Goal: Task Accomplishment & Management: Use online tool/utility

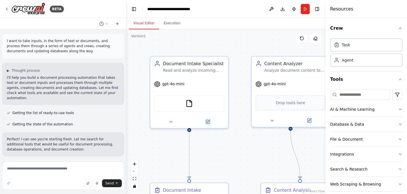
scroll to position [510, 0]
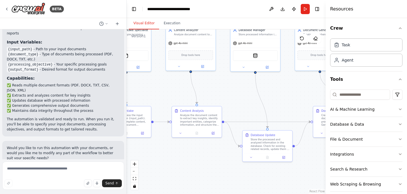
drag, startPoint x: 261, startPoint y: 120, endPoint x: 176, endPoint y: 77, distance: 94.9
click at [176, 77] on div ".deletable-edge-delete-btn { width: 20px; height: 20px; border: 0px solid #ffff…" at bounding box center [226, 111] width 199 height 165
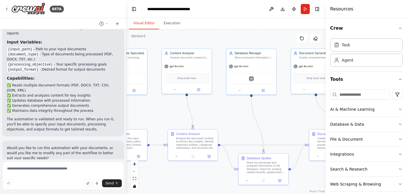
drag, startPoint x: 237, startPoint y: 101, endPoint x: 240, endPoint y: 125, distance: 24.3
click at [240, 125] on div ".deletable-edge-delete-btn { width: 20px; height: 20px; border: 0px solid #ffff…" at bounding box center [226, 111] width 199 height 165
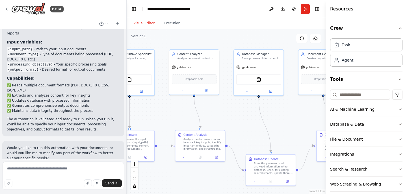
click at [381, 122] on button "Database & Data" at bounding box center [366, 124] width 72 height 15
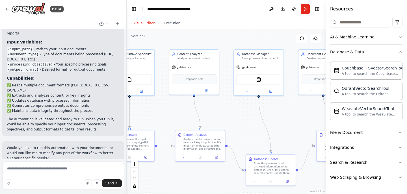
scroll to position [72, 0]
click at [377, 131] on button "File & Document" at bounding box center [366, 132] width 72 height 15
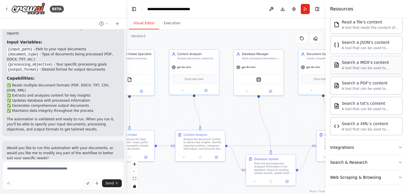
scroll to position [240, 0]
click at [372, 149] on button "Integrations" at bounding box center [366, 147] width 72 height 15
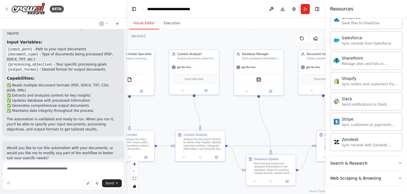
scroll to position [692, 0]
click at [371, 164] on button "Search & Research" at bounding box center [366, 162] width 72 height 15
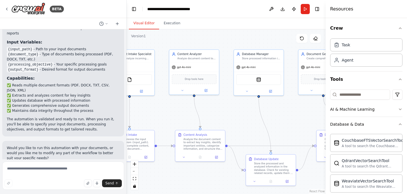
scroll to position [0, 0]
click at [370, 110] on div "AI & Machine Learning" at bounding box center [352, 110] width 44 height 6
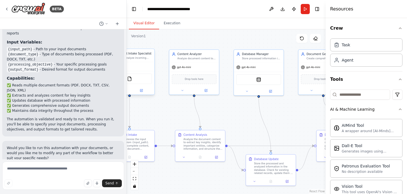
click at [146, 62] on div "gpt-4o-mini FileReadTool" at bounding box center [130, 78] width 50 height 33
click at [141, 89] on icon at bounding box center [141, 90] width 3 height 3
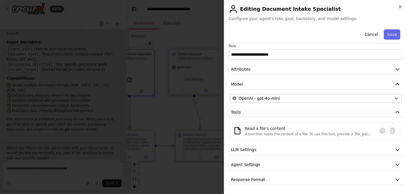
scroll to position [4, 0]
click at [304, 166] on button "Agent Settings" at bounding box center [316, 165] width 174 height 10
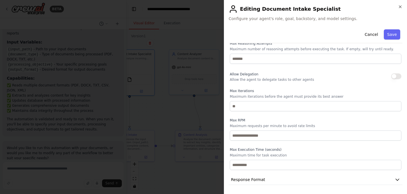
scroll to position [0, 0]
click at [298, 184] on button "Response Format" at bounding box center [316, 180] width 174 height 10
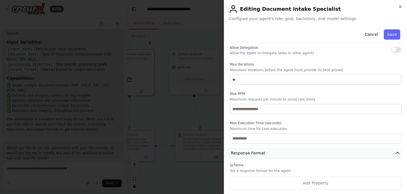
scroll to position [182, 0]
click at [399, 8] on icon "button" at bounding box center [400, 7] width 2 height 2
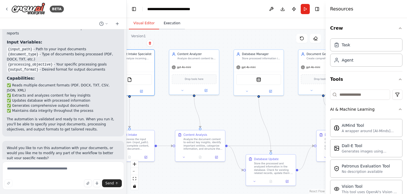
click at [176, 25] on button "Execution" at bounding box center [172, 24] width 26 height 12
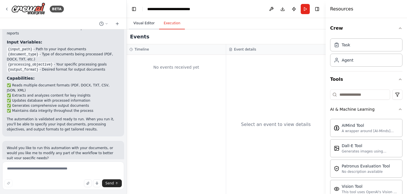
click at [135, 23] on button "Visual Editor" at bounding box center [144, 24] width 30 height 12
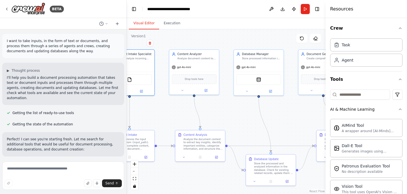
scroll to position [0, 0]
click at [7, 8] on icon at bounding box center [7, 9] width 5 height 5
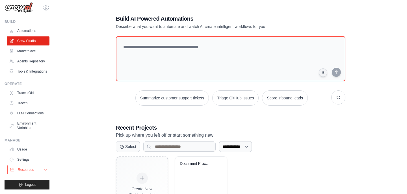
click at [31, 166] on button "Resources" at bounding box center [28, 169] width 43 height 9
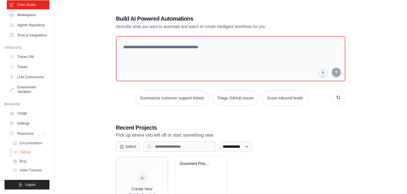
scroll to position [40, 0]
click at [31, 145] on span "Documentation" at bounding box center [31, 143] width 23 height 5
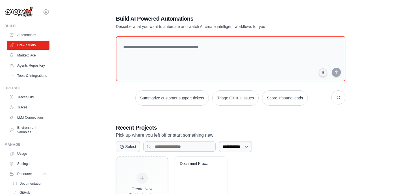
scroll to position [0, 0]
click at [32, 43] on link "Crew Studio" at bounding box center [28, 45] width 43 height 9
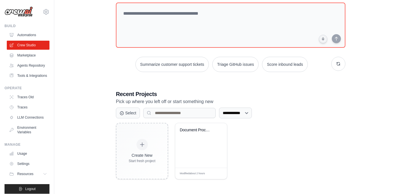
scroll to position [33, 0]
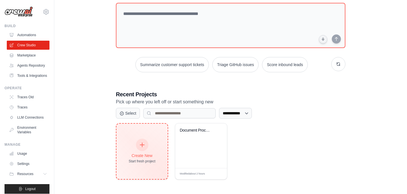
click at [147, 143] on div at bounding box center [142, 145] width 12 height 12
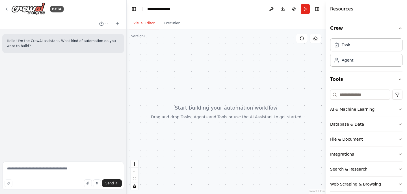
click at [346, 151] on div "Integrations" at bounding box center [342, 154] width 24 height 6
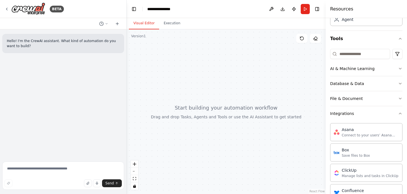
scroll to position [29, 0]
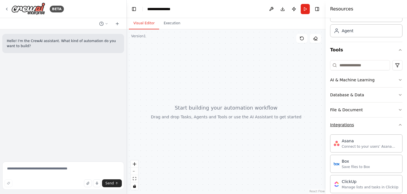
click at [367, 125] on button "Integrations" at bounding box center [366, 125] width 72 height 15
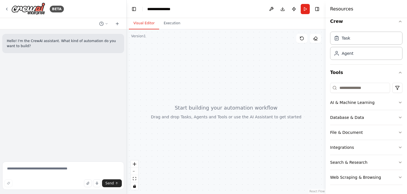
scroll to position [0, 0]
click at [356, 162] on div "Search & Research" at bounding box center [348, 163] width 37 height 6
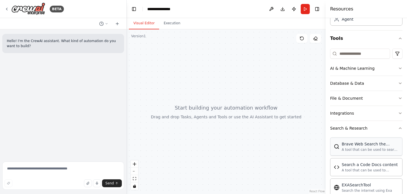
scroll to position [40, 0]
click at [361, 98] on button "File & Document" at bounding box center [366, 99] width 72 height 15
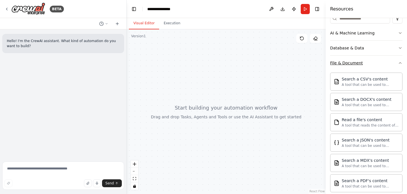
scroll to position [100, 0]
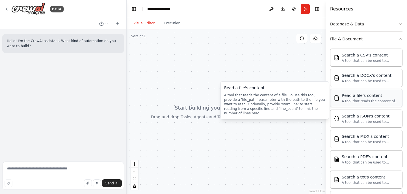
click at [358, 100] on div "A tool that reads the content of a file. To use this tool, provide a 'file_path…" at bounding box center [370, 101] width 57 height 5
click at [358, 98] on div "Read a file's content" at bounding box center [370, 96] width 57 height 6
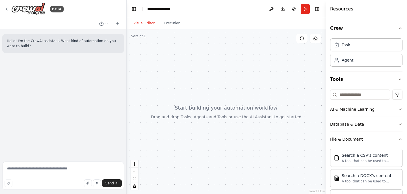
scroll to position [0, 0]
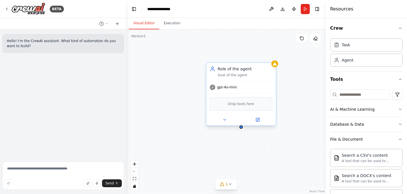
click at [235, 69] on div "Role of the agent" at bounding box center [245, 69] width 55 height 6
click at [234, 69] on div "Role of the agent" at bounding box center [245, 69] width 55 height 6
click at [258, 119] on icon at bounding box center [258, 119] width 3 height 3
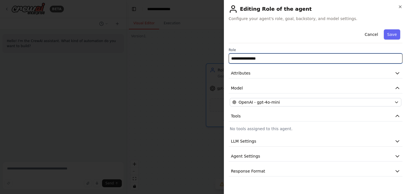
drag, startPoint x: 273, startPoint y: 58, endPoint x: 213, endPoint y: 59, distance: 60.5
click at [213, 59] on body "**********" at bounding box center [203, 97] width 407 height 194
paste input "**********"
type input "**********"
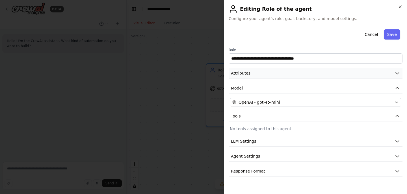
click at [296, 71] on button "Attributes" at bounding box center [316, 73] width 174 height 10
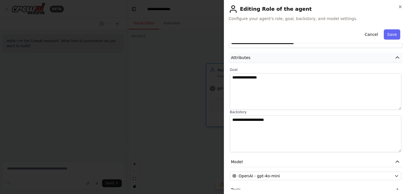
scroll to position [18, 0]
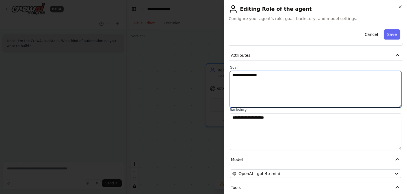
click at [289, 75] on textarea "**********" at bounding box center [316, 89] width 172 height 37
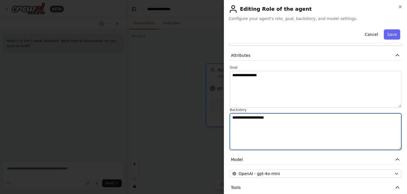
drag, startPoint x: 284, startPoint y: 120, endPoint x: 206, endPoint y: 120, distance: 77.7
click at [206, 120] on body "**********" at bounding box center [203, 97] width 407 height 194
paste textarea "**********"
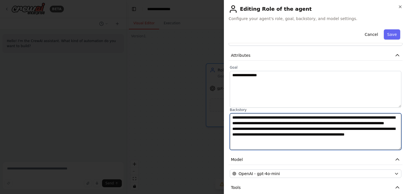
scroll to position [0, 0]
click at [255, 116] on textarea "**********" at bounding box center [316, 131] width 172 height 37
paste textarea "**********"
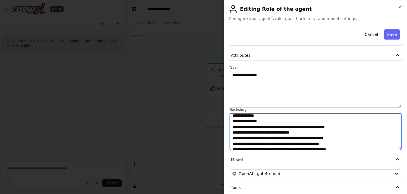
scroll to position [32, 0]
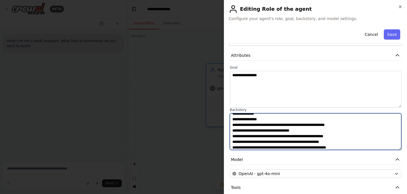
click at [242, 135] on textarea at bounding box center [316, 131] width 172 height 37
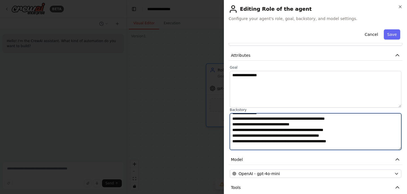
scroll to position [40, 0]
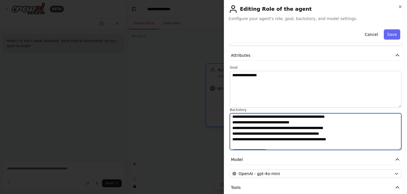
click at [236, 134] on textarea at bounding box center [316, 131] width 172 height 37
click at [256, 139] on textarea at bounding box center [316, 131] width 172 height 37
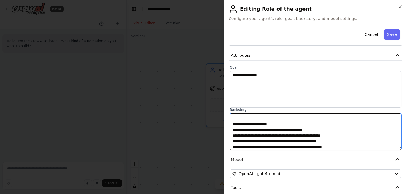
scroll to position [137, 0]
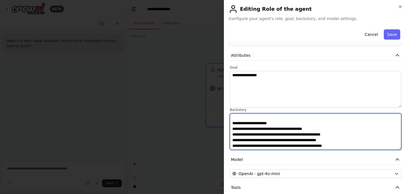
click at [250, 133] on textarea at bounding box center [316, 131] width 172 height 37
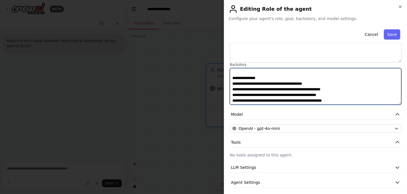
scroll to position [65, 0]
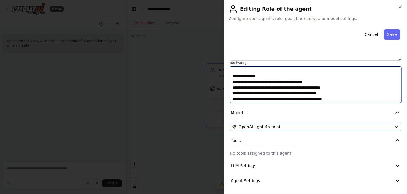
type textarea "**********"
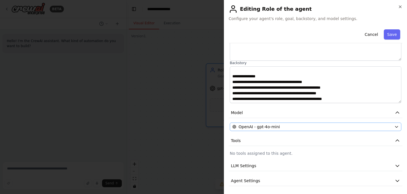
click at [267, 125] on span "OpenAI - gpt-4o-mini" at bounding box center [259, 127] width 41 height 6
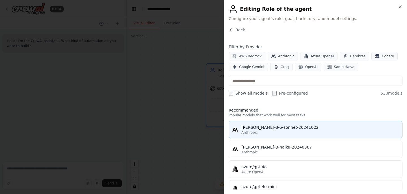
click at [309, 129] on div "[PERSON_NAME]-3-5-sonnet-20241022" at bounding box center [319, 128] width 157 height 6
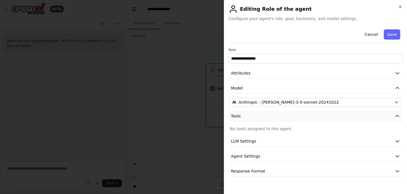
click at [341, 117] on button "Tools" at bounding box center [316, 116] width 174 height 10
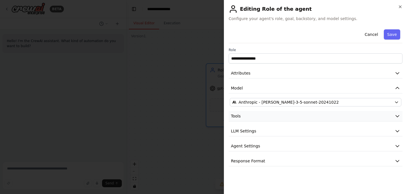
click at [341, 117] on button "Tools" at bounding box center [316, 116] width 174 height 10
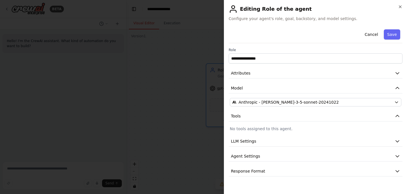
click at [322, 129] on p "No tools assigned to this agent." at bounding box center [316, 129] width 172 height 6
click at [326, 141] on button "LLM Settings" at bounding box center [316, 141] width 174 height 10
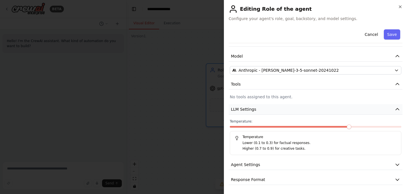
scroll to position [32, 0]
click at [367, 125] on span at bounding box center [365, 127] width 5 height 5
click at [381, 125] on span at bounding box center [382, 127] width 5 height 5
click at [243, 131] on div "Temperature: 0.1 Temperature Lower (0.1 to 0.3) for factual responses. Higher (…" at bounding box center [316, 138] width 172 height 36
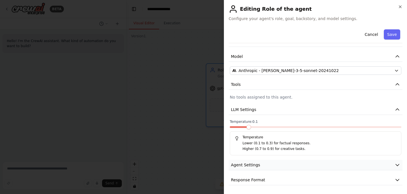
click at [261, 165] on button "Agent Settings" at bounding box center [316, 165] width 174 height 10
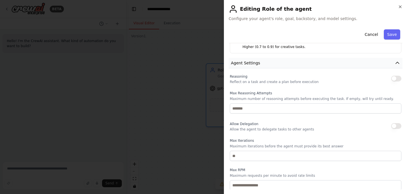
scroll to position [136, 0]
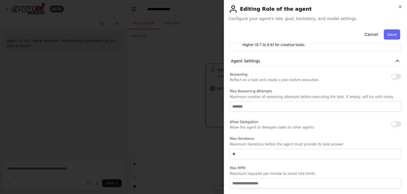
click at [392, 77] on button "button" at bounding box center [396, 77] width 10 height 6
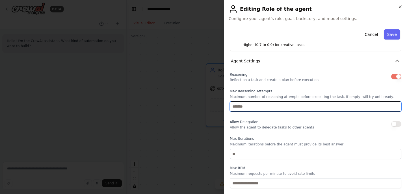
click at [302, 109] on input "number" at bounding box center [316, 106] width 172 height 10
type input "*"
click at [397, 105] on input "*" at bounding box center [316, 106] width 172 height 10
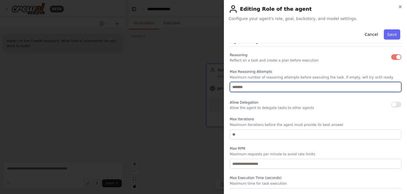
scroll to position [158, 0]
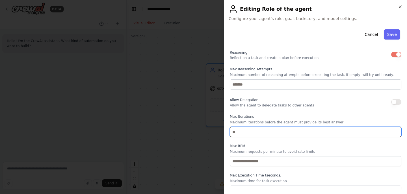
drag, startPoint x: 245, startPoint y: 132, endPoint x: 229, endPoint y: 132, distance: 15.5
click at [229, 132] on div "Reasoning Reflect on a task and create a plan before execution Max Reasoning At…" at bounding box center [316, 122] width 174 height 147
drag, startPoint x: 246, startPoint y: 131, endPoint x: 263, endPoint y: 129, distance: 17.4
click at [262, 129] on input "number" at bounding box center [316, 132] width 172 height 10
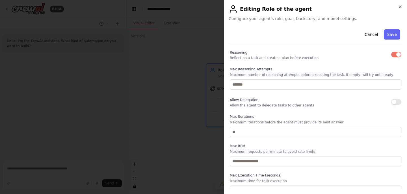
click at [279, 116] on label "Max Iterations" at bounding box center [316, 116] width 172 height 5
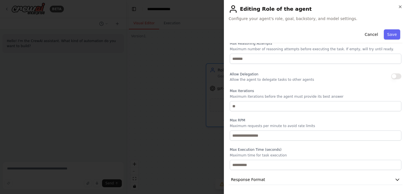
scroll to position [183, 0]
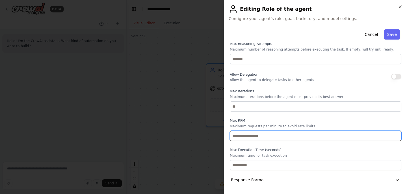
click at [283, 132] on input "number" at bounding box center [316, 136] width 172 height 10
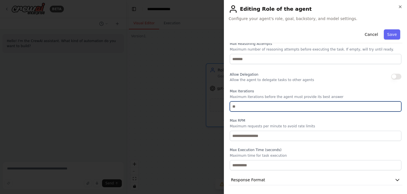
click at [397, 108] on input "*" at bounding box center [316, 106] width 172 height 10
type input "*"
click at [397, 108] on input "*" at bounding box center [316, 106] width 172 height 10
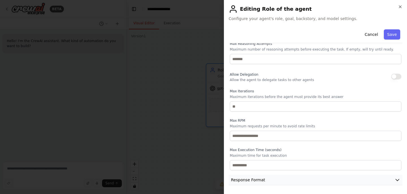
click at [328, 181] on button "Response Format" at bounding box center [316, 180] width 174 height 10
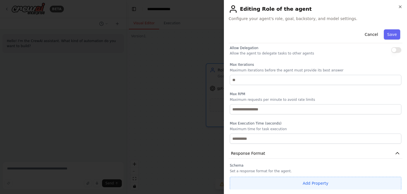
click at [314, 184] on button "Add Property" at bounding box center [316, 183] width 172 height 13
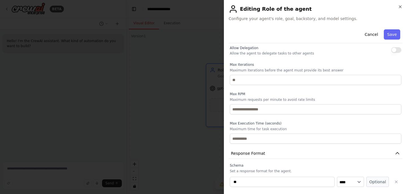
type input "*"
click at [374, 179] on button "Optional" at bounding box center [377, 182] width 23 height 10
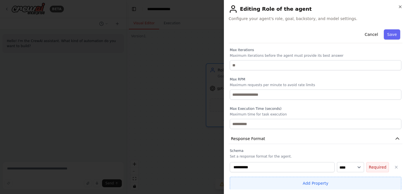
click at [339, 179] on button "Add Property" at bounding box center [316, 183] width 172 height 13
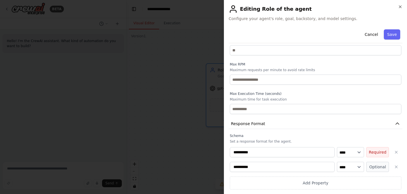
scroll to position [239, 0]
drag, startPoint x: 257, startPoint y: 168, endPoint x: 226, endPoint y: 166, distance: 31.1
click at [226, 166] on div "**********" at bounding box center [315, 97] width 183 height 194
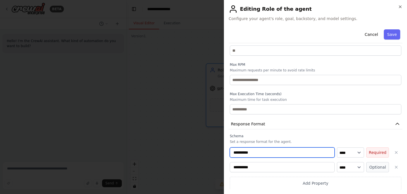
click at [264, 151] on input "**********" at bounding box center [282, 153] width 105 height 10
type input "**********"
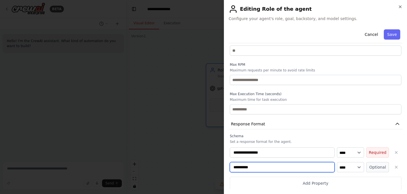
drag, startPoint x: 256, startPoint y: 168, endPoint x: 231, endPoint y: 167, distance: 24.9
click at [231, 167] on input "**********" at bounding box center [282, 167] width 105 height 10
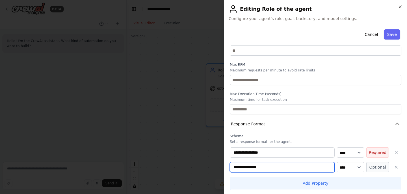
type input "**********"
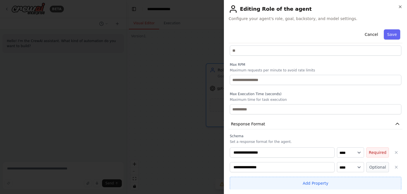
click at [252, 179] on button "Add Property" at bounding box center [316, 183] width 172 height 13
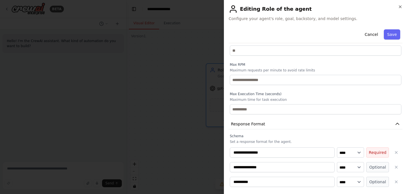
drag, startPoint x: 256, startPoint y: 182, endPoint x: 223, endPoint y: 182, distance: 32.5
click at [223, 182] on body "**********" at bounding box center [203, 97] width 407 height 194
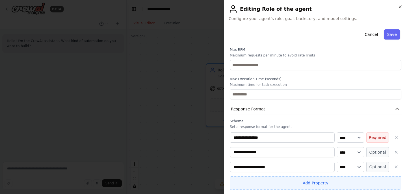
scroll to position [254, 0]
type input "**********"
click at [304, 182] on button "Add Property" at bounding box center [316, 183] width 172 height 13
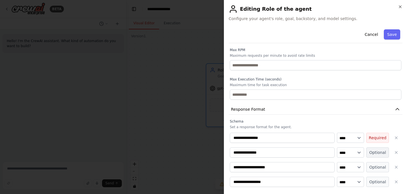
type input "**********"
click at [382, 152] on button "Optional" at bounding box center [377, 153] width 23 height 10
click at [382, 162] on div "**********" at bounding box center [316, 169] width 172 height 72
click at [382, 170] on button "Optional" at bounding box center [377, 167] width 23 height 10
click at [382, 180] on button "Optional" at bounding box center [377, 182] width 23 height 10
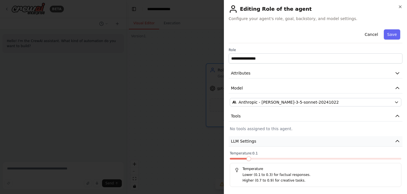
scroll to position [0, 0]
click at [283, 77] on button "Attributes" at bounding box center [316, 73] width 174 height 10
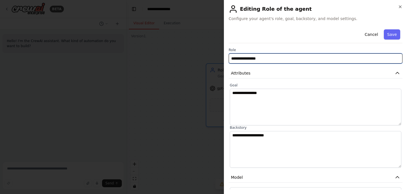
drag, startPoint x: 270, startPoint y: 59, endPoint x: 227, endPoint y: 58, distance: 42.7
click at [227, 58] on div "**********" at bounding box center [315, 97] width 183 height 194
type input "**********"
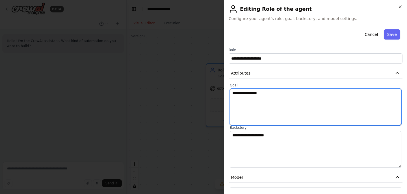
click at [293, 92] on textarea "**********" at bounding box center [316, 107] width 172 height 37
drag, startPoint x: 276, startPoint y: 93, endPoint x: 229, endPoint y: 94, distance: 46.9
click at [229, 94] on div "**********" at bounding box center [316, 125] width 174 height 85
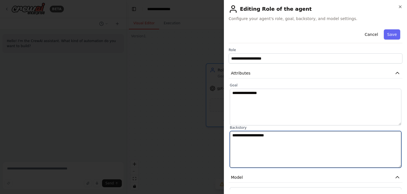
drag, startPoint x: 285, startPoint y: 140, endPoint x: 222, endPoint y: 136, distance: 63.4
click at [222, 136] on body "**********" at bounding box center [203, 97] width 407 height 194
paste textarea "**********"
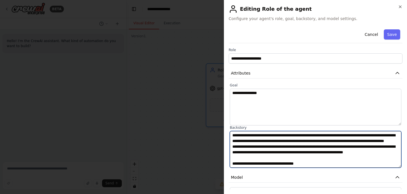
drag, startPoint x: 258, startPoint y: 135, endPoint x: 216, endPoint y: 131, distance: 42.0
click at [217, 131] on body "**********" at bounding box center [203, 97] width 407 height 194
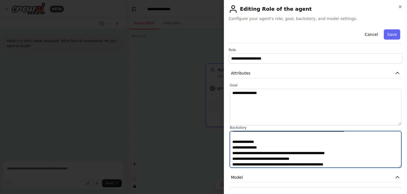
scroll to position [83, 0]
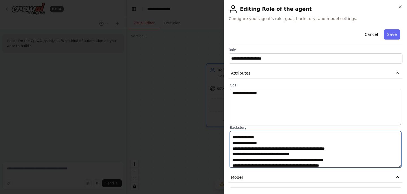
drag, startPoint x: 233, startPoint y: 135, endPoint x: 381, endPoint y: 150, distance: 149.2
click at [381, 150] on textarea at bounding box center [316, 149] width 172 height 37
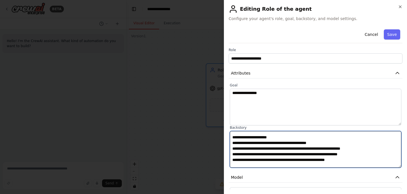
type textarea "**********"
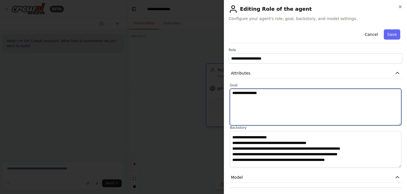
drag, startPoint x: 285, startPoint y: 96, endPoint x: 217, endPoint y: 91, distance: 68.0
click at [217, 91] on body "**********" at bounding box center [203, 97] width 407 height 194
paste textarea "**********"
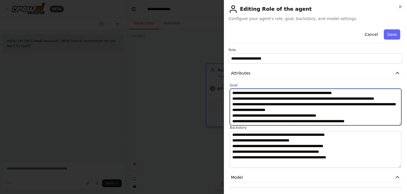
scroll to position [52, 0]
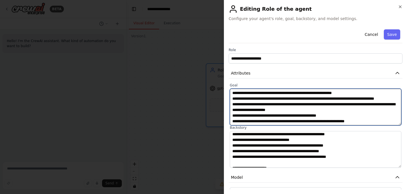
type textarea "**********"
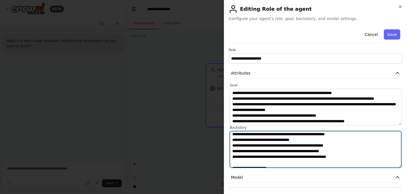
click at [235, 156] on textarea at bounding box center [316, 149] width 172 height 37
click at [235, 153] on textarea at bounding box center [316, 149] width 172 height 37
click at [235, 149] on textarea at bounding box center [316, 149] width 172 height 37
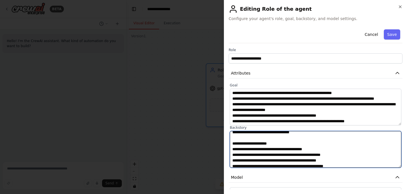
scroll to position [146, 0]
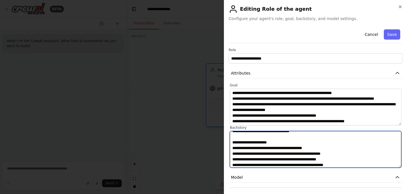
click at [250, 154] on textarea at bounding box center [316, 149] width 172 height 37
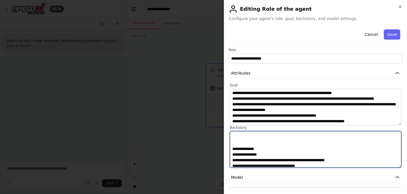
scroll to position [30, 0]
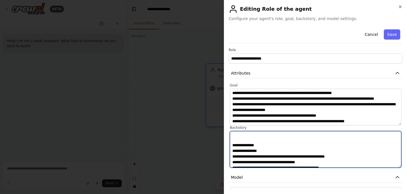
click at [269, 154] on textarea at bounding box center [316, 149] width 172 height 37
click at [271, 150] on textarea at bounding box center [316, 149] width 172 height 37
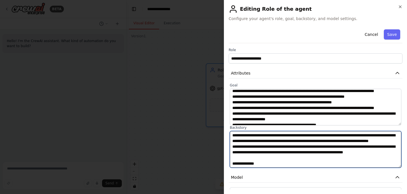
scroll to position [7, 0]
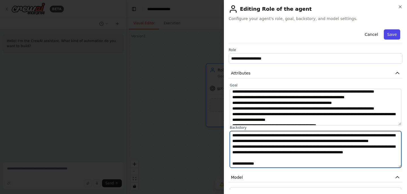
type textarea "**********"
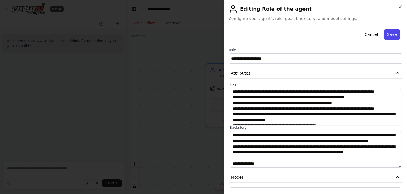
click at [392, 33] on button "Save" at bounding box center [392, 34] width 16 height 10
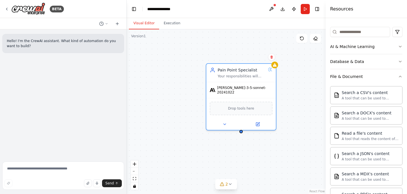
scroll to position [62, 0]
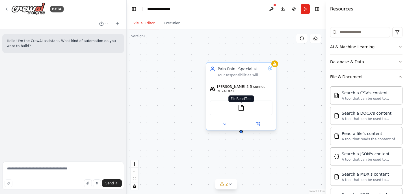
click at [242, 106] on img at bounding box center [241, 108] width 7 height 7
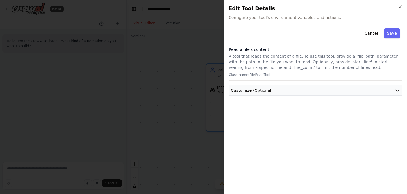
click at [262, 88] on span "Customize (Optional)" at bounding box center [252, 91] width 42 height 6
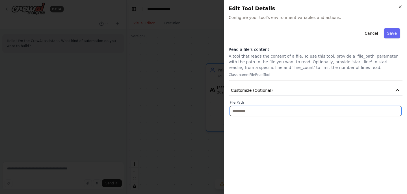
click at [262, 111] on input "text" at bounding box center [316, 111] width 172 height 10
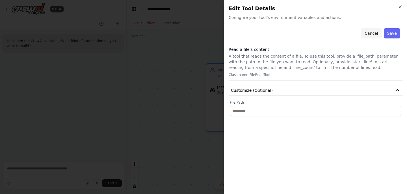
click at [369, 33] on button "Cancel" at bounding box center [371, 33] width 20 height 10
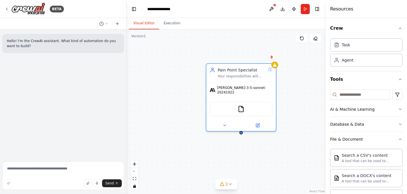
scroll to position [0, 0]
click at [261, 104] on div "FileReadTool" at bounding box center [241, 108] width 63 height 15
click at [259, 119] on div at bounding box center [241, 124] width 70 height 11
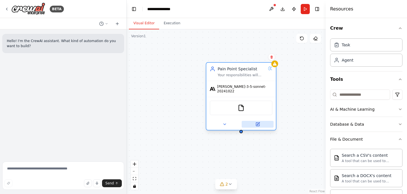
click at [259, 122] on icon at bounding box center [258, 123] width 3 height 3
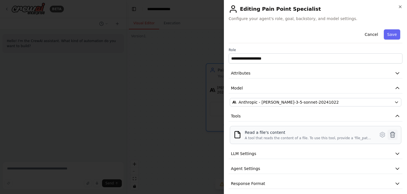
click at [394, 135] on icon at bounding box center [392, 134] width 7 height 7
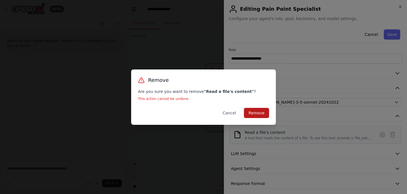
click at [252, 108] on button "Remove" at bounding box center [256, 113] width 25 height 10
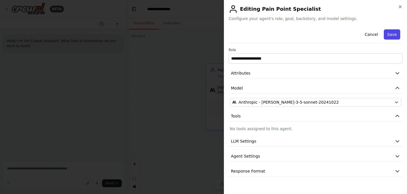
click at [389, 34] on button "Save" at bounding box center [392, 34] width 16 height 10
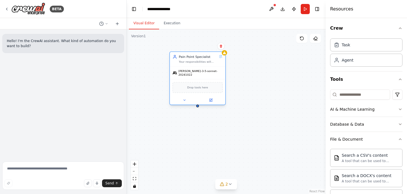
drag, startPoint x: 227, startPoint y: 76, endPoint x: 183, endPoint y: 65, distance: 45.0
click at [183, 65] on div "Pain Point Specialist Your responsibilities will include include: - Development…" at bounding box center [197, 59] width 55 height 14
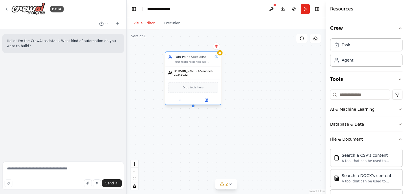
click at [207, 100] on div at bounding box center [192, 100] width 55 height 9
click at [344, 46] on div "Task" at bounding box center [346, 45] width 8 height 6
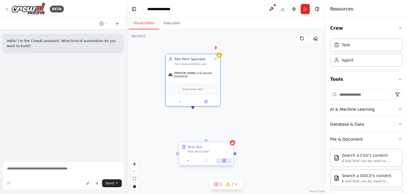
click at [226, 161] on button at bounding box center [223, 160] width 15 height 5
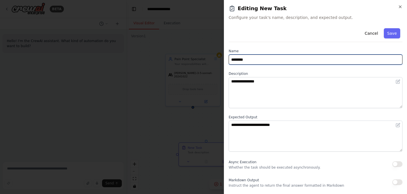
drag, startPoint x: 263, startPoint y: 60, endPoint x: 228, endPoint y: 59, distance: 35.1
click at [228, 59] on div "**********" at bounding box center [315, 97] width 183 height 194
type input "**********"
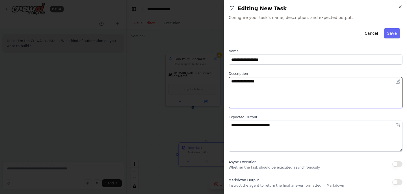
click at [251, 89] on textarea "**********" at bounding box center [316, 92] width 174 height 31
paste textarea "**********"
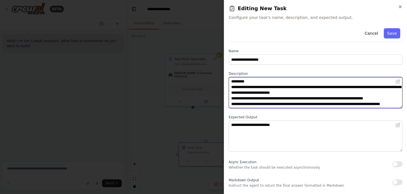
drag, startPoint x: 252, startPoint y: 92, endPoint x: 323, endPoint y: 90, distance: 71.5
click at [323, 90] on textarea at bounding box center [316, 92] width 174 height 31
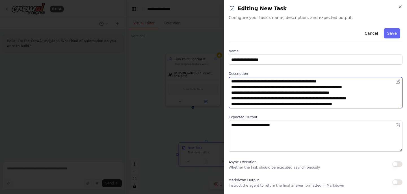
scroll to position [294, 0]
type textarea "**********"
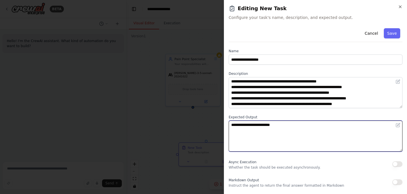
drag, startPoint x: 300, startPoint y: 135, endPoint x: 222, endPoint y: 124, distance: 78.8
click at [222, 124] on body "**********" at bounding box center [203, 97] width 407 height 194
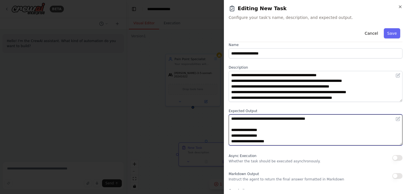
scroll to position [7, 0]
drag, startPoint x: 279, startPoint y: 141, endPoint x: 227, endPoint y: 130, distance: 53.0
click at [227, 130] on div "**********" at bounding box center [315, 97] width 183 height 194
paste textarea "**********"
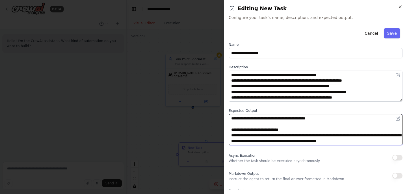
scroll to position [23, 0]
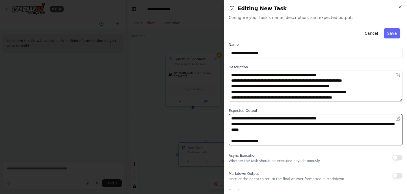
drag, startPoint x: 243, startPoint y: 134, endPoint x: 283, endPoint y: 154, distance: 44.2
click at [282, 153] on div "**********" at bounding box center [316, 132] width 174 height 225
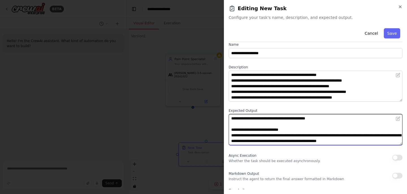
scroll to position [0, 0]
click at [279, 125] on textarea "**********" at bounding box center [316, 129] width 174 height 31
click at [252, 129] on textarea "**********" at bounding box center [316, 129] width 174 height 31
click at [234, 135] on textarea "**********" at bounding box center [316, 129] width 174 height 31
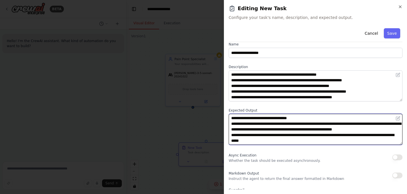
scroll to position [17, 0]
click at [234, 135] on textarea "**********" at bounding box center [316, 129] width 174 height 31
click at [345, 136] on textarea "**********" at bounding box center [316, 129] width 174 height 31
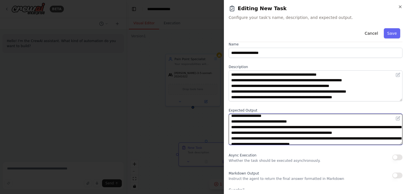
scroll to position [10, 0]
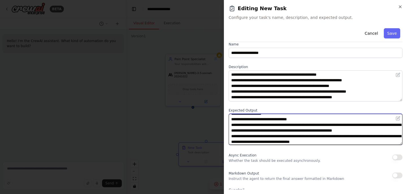
click at [268, 119] on textarea "**********" at bounding box center [316, 129] width 174 height 31
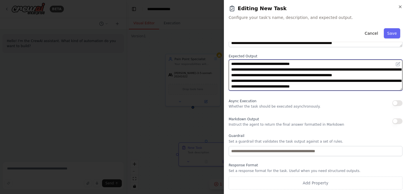
scroll to position [61, 0]
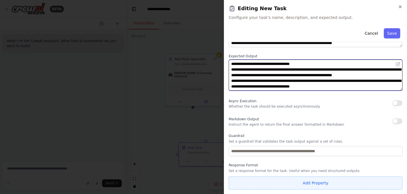
type textarea "**********"
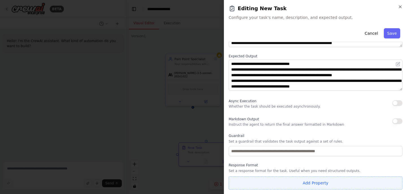
click at [297, 182] on button "Add Property" at bounding box center [316, 183] width 174 height 13
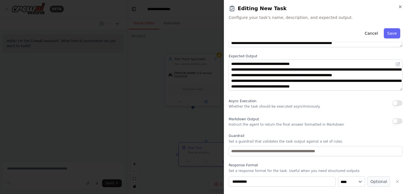
drag, startPoint x: 296, startPoint y: 180, endPoint x: 226, endPoint y: 184, distance: 71.0
click at [226, 184] on div "**********" at bounding box center [315, 97] width 183 height 194
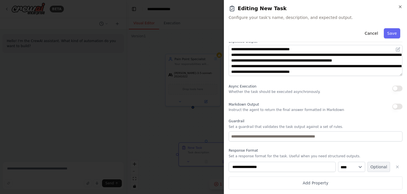
scroll to position [76, 0]
type input "**********"
click at [377, 168] on button "Optional" at bounding box center [378, 167] width 23 height 10
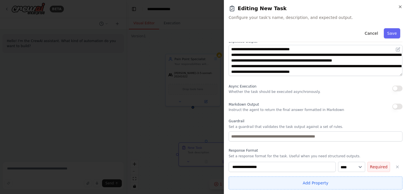
click at [300, 183] on button "Add Property" at bounding box center [316, 183] width 174 height 13
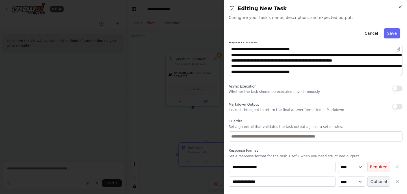
type input "**********"
click at [381, 181] on button "Optional" at bounding box center [378, 182] width 23 height 10
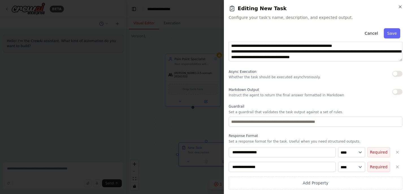
scroll to position [90, 0]
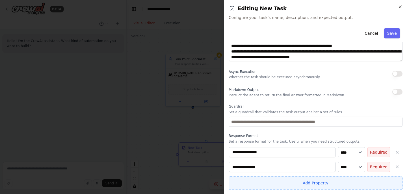
click at [326, 179] on button "Add Property" at bounding box center [316, 183] width 174 height 13
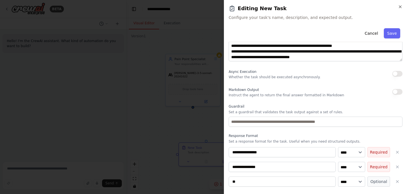
type input "*"
type input "**********"
click at [380, 179] on button "Optional" at bounding box center [378, 182] width 23 height 10
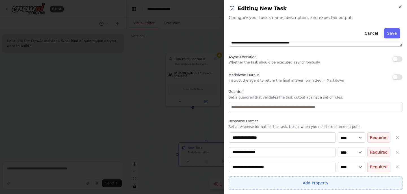
scroll to position [105, 0]
click at [315, 184] on button "Add Property" at bounding box center [316, 183] width 174 height 13
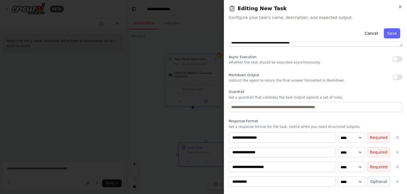
drag, startPoint x: 259, startPoint y: 183, endPoint x: 219, endPoint y: 181, distance: 39.9
click at [219, 181] on body "**********" at bounding box center [203, 97] width 407 height 194
type input "**********"
click at [377, 183] on button "Optional" at bounding box center [378, 182] width 23 height 10
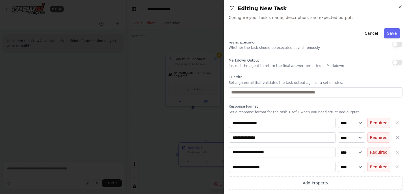
scroll to position [0, 0]
click at [392, 30] on button "Save" at bounding box center [392, 33] width 16 height 10
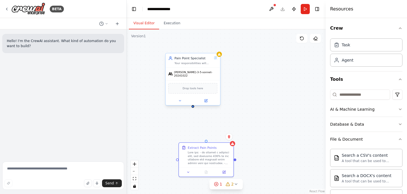
click at [208, 75] on div "[PERSON_NAME]-3-5-sonnet-20241022" at bounding box center [193, 74] width 55 height 12
click at [207, 93] on div "Drop tools here" at bounding box center [193, 88] width 55 height 16
click at [207, 99] on icon at bounding box center [206, 100] width 3 height 3
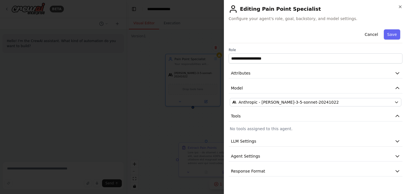
click at [277, 166] on div "**********" at bounding box center [316, 102] width 174 height 150
click at [276, 168] on button "Response Format" at bounding box center [316, 171] width 174 height 10
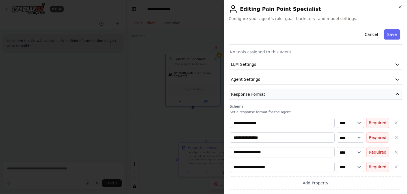
scroll to position [77, 0]
click at [397, 122] on icon "button" at bounding box center [396, 123] width 5 height 5
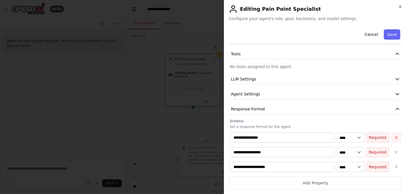
click at [397, 134] on button "button" at bounding box center [396, 138] width 10 height 10
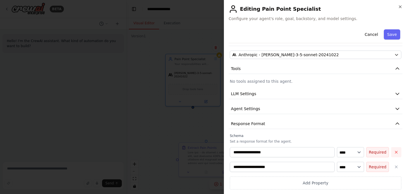
click at [397, 149] on button "button" at bounding box center [396, 152] width 10 height 10
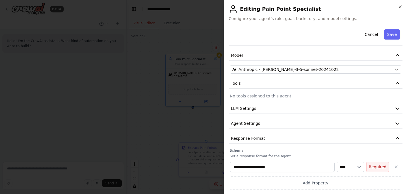
scroll to position [33, 0]
click at [396, 166] on icon "button" at bounding box center [396, 167] width 5 height 5
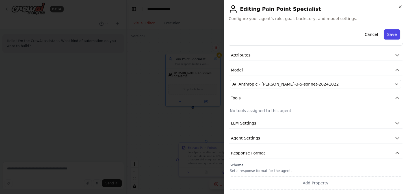
click at [393, 36] on button "Save" at bounding box center [392, 34] width 16 height 10
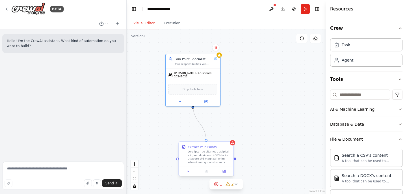
drag, startPoint x: 193, startPoint y: 105, endPoint x: 206, endPoint y: 144, distance: 41.1
click at [206, 144] on div "Pain Point Specialist Your responsibilities will include include: - Development…" at bounding box center [226, 104] width 156 height 129
click at [194, 66] on div "Pain Point Specialist Your responsibilities will include include: - Development…" at bounding box center [193, 60] width 55 height 14
click at [206, 99] on icon at bounding box center [206, 100] width 3 height 3
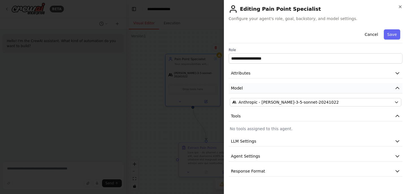
scroll to position [0, 0]
click at [400, 7] on icon "button" at bounding box center [400, 7] width 5 height 5
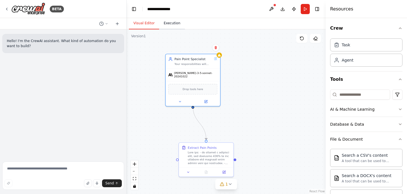
click at [172, 24] on button "Execution" at bounding box center [172, 24] width 26 height 12
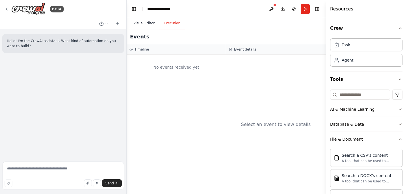
click at [147, 23] on button "Visual Editor" at bounding box center [144, 24] width 30 height 12
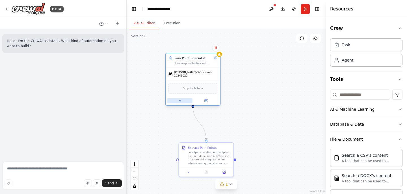
click at [182, 98] on button at bounding box center [179, 100] width 25 height 5
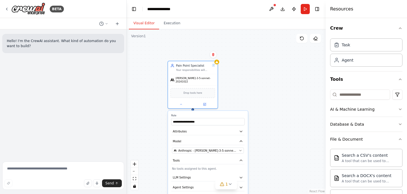
click at [155, 112] on div ".deletable-edge-delete-btn { width: 20px; height: 20px; border: 0px solid #ffff…" at bounding box center [226, 111] width 199 height 165
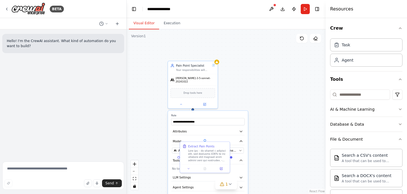
click at [146, 114] on div ".deletable-edge-delete-btn { width: 20px; height: 20px; border: 0px solid #ffff…" at bounding box center [226, 111] width 199 height 165
click at [242, 100] on div ".deletable-edge-delete-btn { width: 20px; height: 20px; border: 0px solid #ffff…" at bounding box center [226, 111] width 199 height 165
click at [189, 170] on icon at bounding box center [188, 167] width 3 height 3
click at [181, 104] on div at bounding box center [193, 103] width 50 height 8
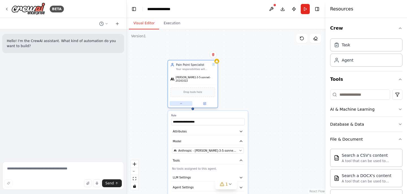
click at [180, 102] on icon at bounding box center [180, 103] width 3 height 3
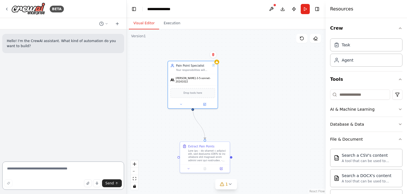
click at [64, 168] on textarea at bounding box center [63, 176] width 122 height 28
paste textarea "**********"
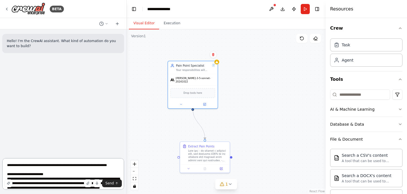
scroll to position [731, 0]
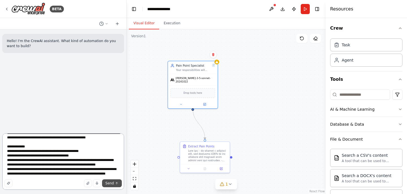
type textarea "**********"
click at [106, 185] on span "Send" at bounding box center [109, 183] width 8 height 5
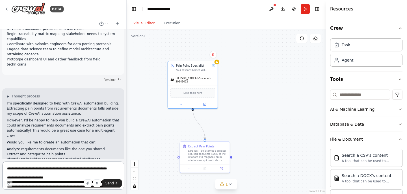
scroll to position [754, 0]
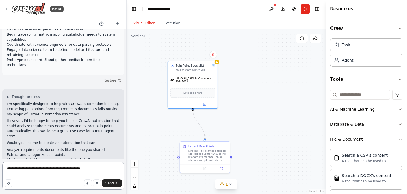
type textarea "**********"
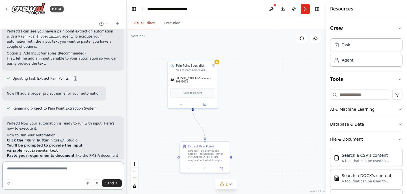
scroll to position [1028, 0]
click at [306, 9] on button "Run" at bounding box center [305, 9] width 9 height 10
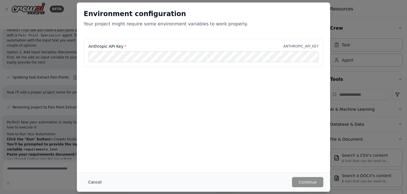
click at [94, 179] on button "Cancel" at bounding box center [95, 182] width 22 height 10
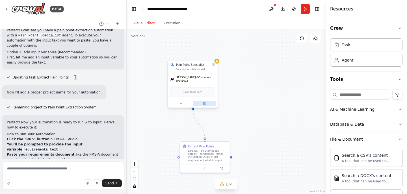
click at [207, 102] on button at bounding box center [204, 103] width 23 height 5
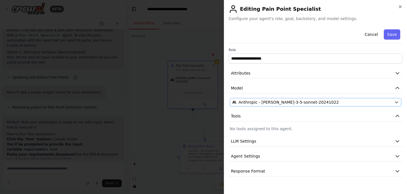
click at [351, 100] on div "Anthropic - [PERSON_NAME]-3-5-sonnet-20241022" at bounding box center [312, 102] width 160 height 6
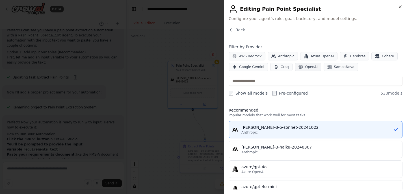
click at [309, 70] on button "OpenAI" at bounding box center [308, 67] width 27 height 8
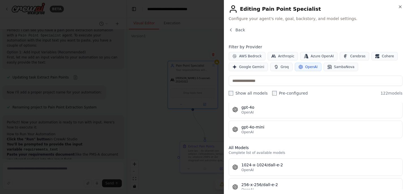
scroll to position [52, 0]
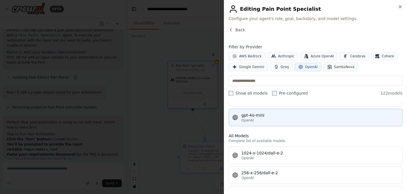
click at [297, 119] on div "OpenAI" at bounding box center [319, 120] width 157 height 5
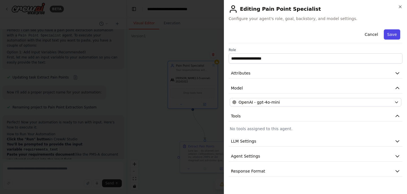
click at [394, 32] on button "Save" at bounding box center [392, 34] width 16 height 10
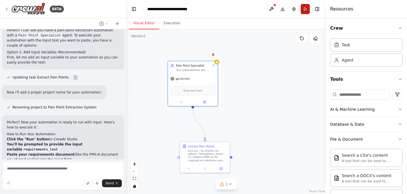
click at [306, 7] on button "Run" at bounding box center [305, 9] width 9 height 10
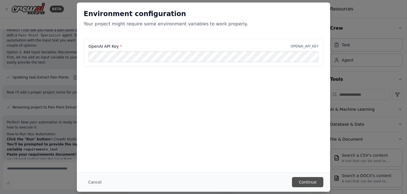
click at [312, 179] on button "Continue" at bounding box center [307, 182] width 31 height 10
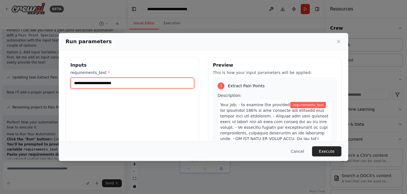
click at [101, 83] on input "requirements_text *" at bounding box center [132, 83] width 124 height 11
paste input "**********"
type input "**********"
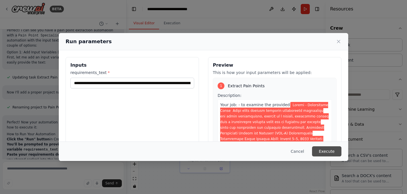
click at [327, 153] on button "Execute" at bounding box center [326, 151] width 29 height 10
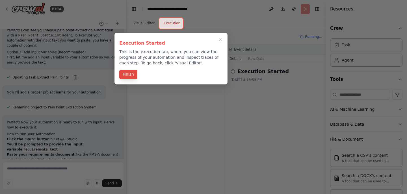
click at [127, 74] on button "Finish" at bounding box center [128, 74] width 18 height 9
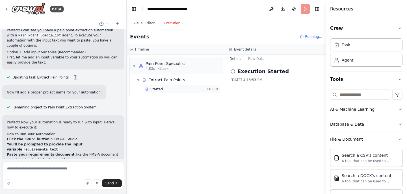
click at [185, 88] on div "Started" at bounding box center [174, 89] width 59 height 5
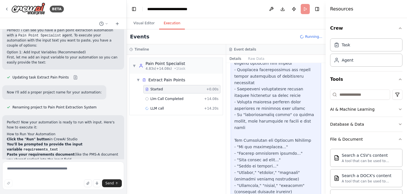
scroll to position [0, 0]
click at [179, 98] on span "Llm Call Completed" at bounding box center [166, 99] width 33 height 5
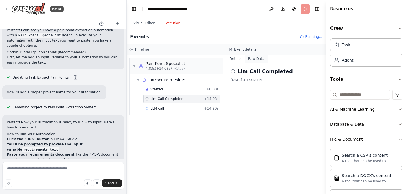
click at [257, 59] on button "Raw Data" at bounding box center [256, 59] width 23 height 8
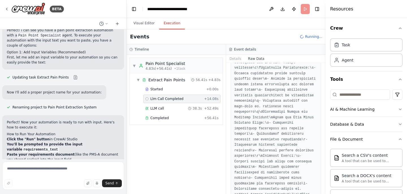
scroll to position [3878, 0]
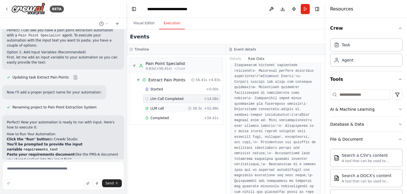
click at [166, 109] on div "LLM call 38.3s + 52.49s" at bounding box center [181, 108] width 73 height 5
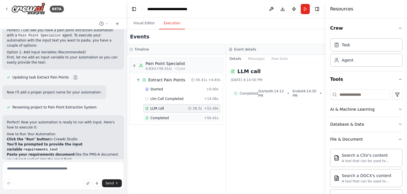
click at [167, 118] on span "Completed" at bounding box center [159, 118] width 18 height 5
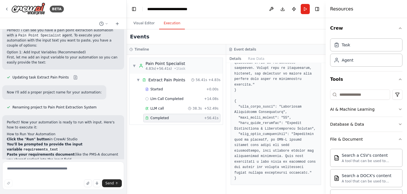
scroll to position [0, 0]
click at [241, 60] on button "Details" at bounding box center [235, 59] width 19 height 8
click at [238, 61] on button "Details" at bounding box center [235, 59] width 19 height 8
click at [252, 60] on button "Raw Data" at bounding box center [256, 59] width 23 height 8
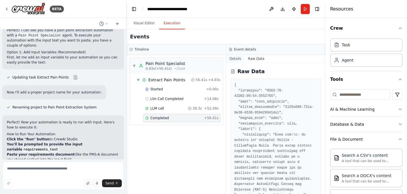
click at [239, 59] on button "Details" at bounding box center [235, 59] width 19 height 8
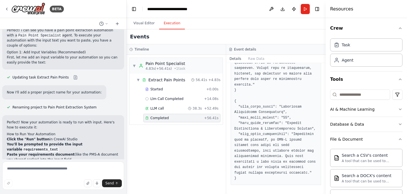
scroll to position [2483, 0]
click at [151, 80] on span "Extract Pain Points" at bounding box center [166, 80] width 37 height 6
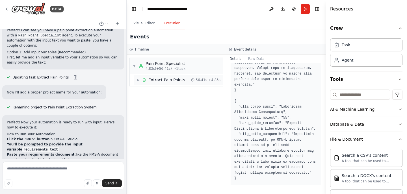
click at [154, 81] on span "Extract Pain Points" at bounding box center [166, 80] width 37 height 6
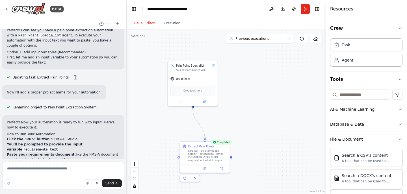
click at [144, 24] on button "Visual Editor" at bounding box center [144, 24] width 30 height 12
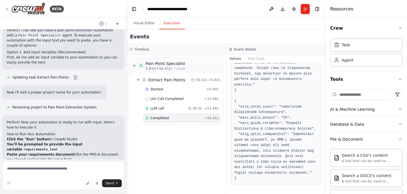
click at [167, 24] on button "Execution" at bounding box center [172, 24] width 26 height 12
click at [257, 57] on button "Raw Data" at bounding box center [256, 59] width 23 height 8
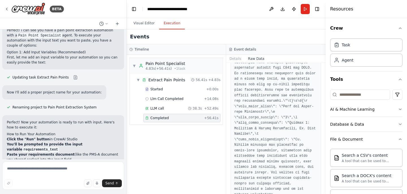
scroll to position [7016, 0]
click at [235, 58] on button "Details" at bounding box center [235, 59] width 19 height 8
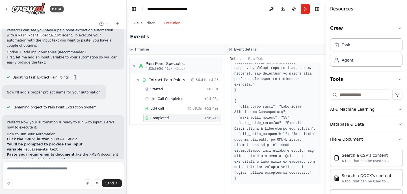
scroll to position [0, 0]
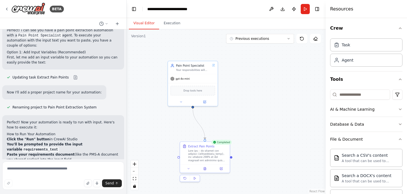
click at [140, 23] on button "Visual Editor" at bounding box center [144, 24] width 30 height 12
click at [218, 168] on button at bounding box center [221, 168] width 14 height 5
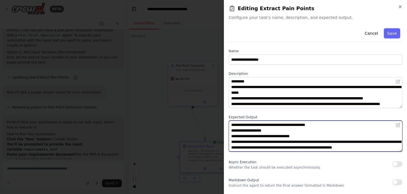
click at [279, 131] on textarea "**********" at bounding box center [316, 136] width 174 height 31
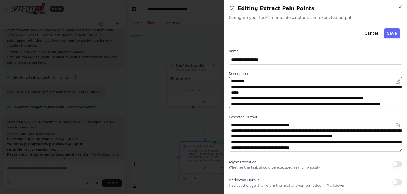
click at [264, 89] on textarea at bounding box center [316, 92] width 174 height 31
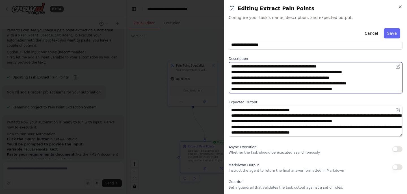
scroll to position [16, 0]
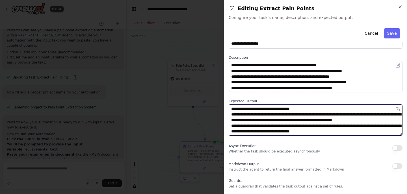
click at [248, 116] on textarea "**********" at bounding box center [316, 120] width 174 height 31
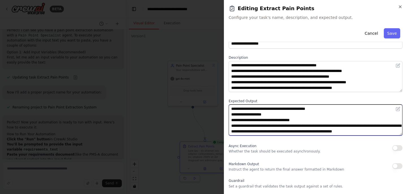
scroll to position [0, 0]
click at [274, 116] on textarea "**********" at bounding box center [316, 120] width 174 height 31
paste textarea "**********"
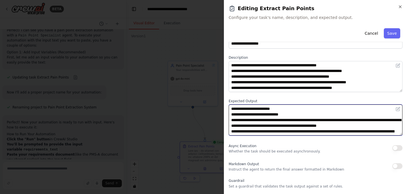
drag, startPoint x: 247, startPoint y: 108, endPoint x: 218, endPoint y: 108, distance: 28.8
click at [218, 108] on body "BETA Hello! I'm the CrewAI assistant. What kind of automation do you want to bu…" at bounding box center [203, 97] width 407 height 194
click at [282, 125] on textarea at bounding box center [316, 120] width 174 height 31
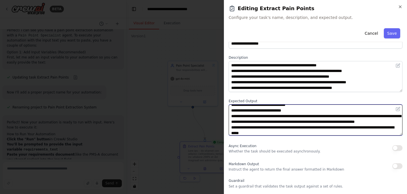
scroll to position [22, 0]
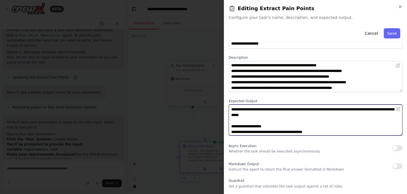
click at [325, 115] on textarea at bounding box center [316, 120] width 174 height 31
click at [268, 114] on textarea at bounding box center [316, 120] width 174 height 31
click at [298, 114] on textarea at bounding box center [316, 120] width 174 height 31
click at [332, 114] on textarea at bounding box center [316, 120] width 174 height 31
click at [338, 122] on textarea at bounding box center [316, 120] width 174 height 31
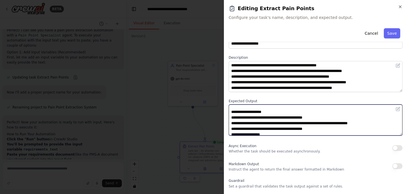
scroll to position [34, 0]
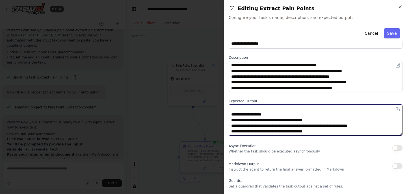
click at [306, 122] on textarea at bounding box center [316, 120] width 174 height 31
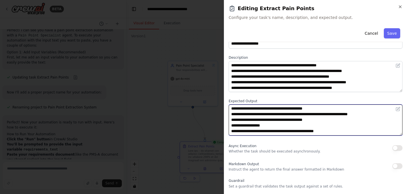
scroll to position [47, 0]
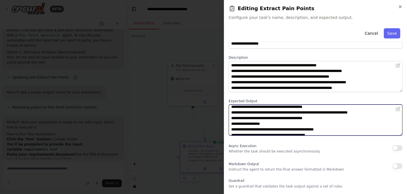
click at [337, 112] on textarea at bounding box center [316, 120] width 174 height 31
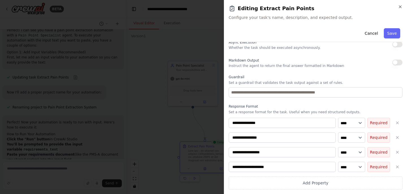
scroll to position [120, 0]
type textarea "**********"
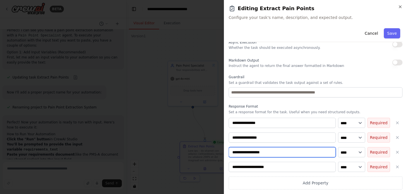
click at [292, 150] on input "**********" at bounding box center [282, 152] width 107 height 10
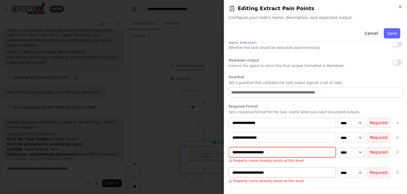
type input "**********"
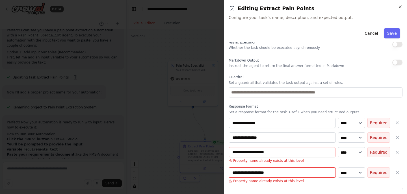
click at [276, 174] on input "**********" at bounding box center [282, 173] width 107 height 10
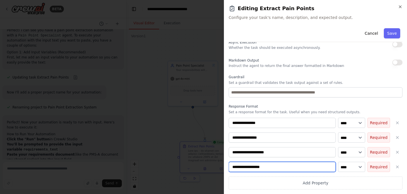
type input "**********"
click at [358, 174] on div "**********" at bounding box center [316, 154] width 174 height 72
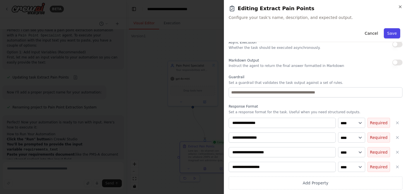
click at [393, 33] on button "Save" at bounding box center [392, 33] width 16 height 10
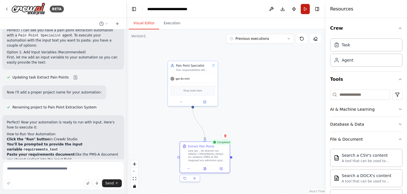
click at [306, 9] on button "Run" at bounding box center [305, 9] width 9 height 10
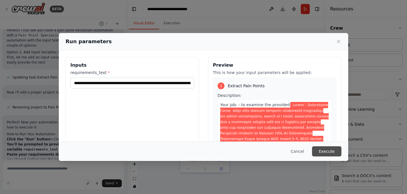
click at [328, 150] on button "Execute" at bounding box center [326, 151] width 29 height 10
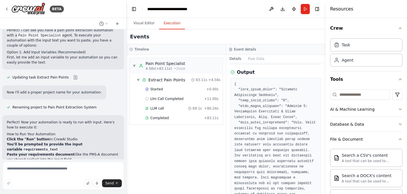
scroll to position [606, 0]
click at [144, 23] on button "Visual Editor" at bounding box center [144, 24] width 30 height 12
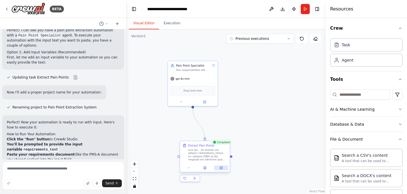
click at [220, 169] on icon at bounding box center [221, 167] width 3 height 3
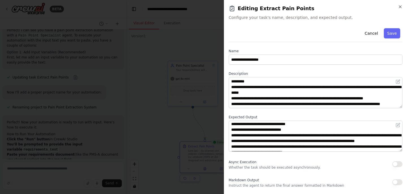
scroll to position [4, 0]
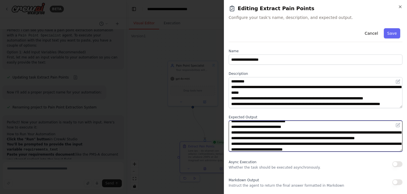
click at [252, 126] on textarea at bounding box center [316, 136] width 174 height 31
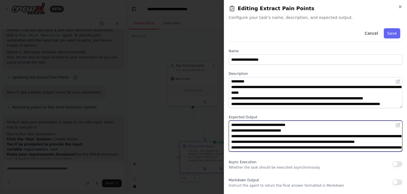
scroll to position [0, 0]
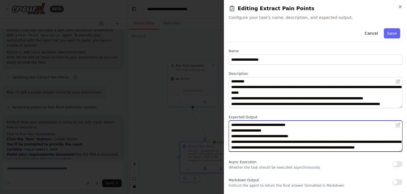
drag, startPoint x: 255, startPoint y: 128, endPoint x: 236, endPoint y: 143, distance: 24.2
click at [236, 144] on textarea at bounding box center [316, 136] width 174 height 31
click at [234, 143] on textarea at bounding box center [316, 136] width 174 height 31
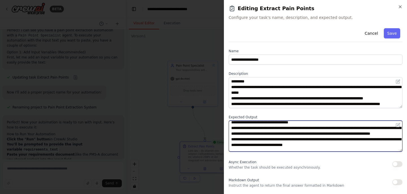
scroll to position [16, 0]
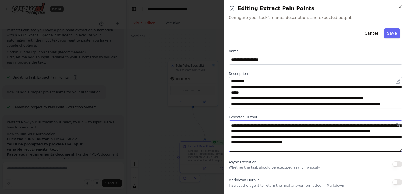
click at [235, 141] on textarea at bounding box center [316, 136] width 174 height 31
click at [287, 142] on textarea at bounding box center [316, 136] width 174 height 31
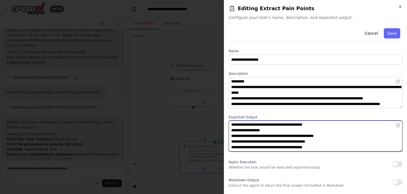
scroll to position [50, 0]
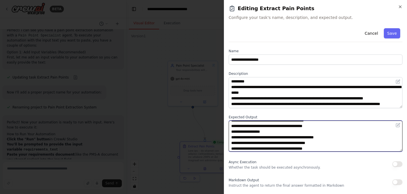
drag, startPoint x: 270, startPoint y: 126, endPoint x: 229, endPoint y: 127, distance: 40.4
click at [229, 127] on textarea at bounding box center [316, 136] width 174 height 31
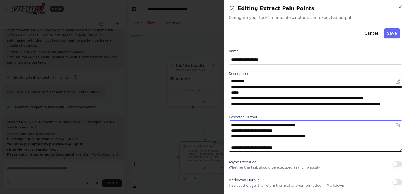
scroll to position [226, 0]
click at [283, 142] on textarea at bounding box center [316, 136] width 174 height 31
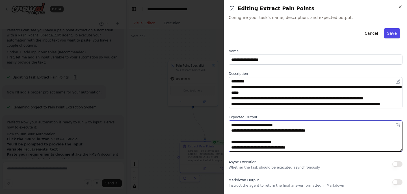
type textarea "**********"
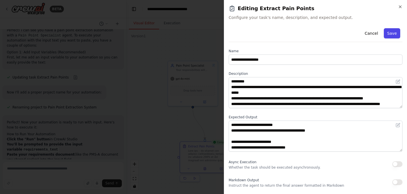
click at [393, 33] on button "Save" at bounding box center [392, 33] width 16 height 10
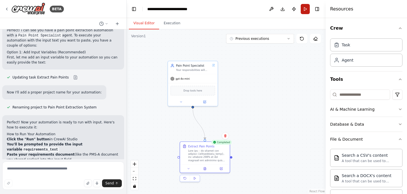
click at [305, 9] on button "Run" at bounding box center [305, 9] width 9 height 10
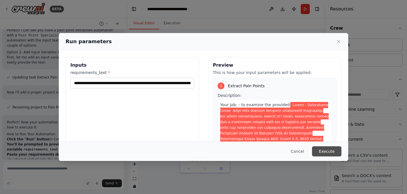
click at [334, 151] on button "Execute" at bounding box center [326, 151] width 29 height 10
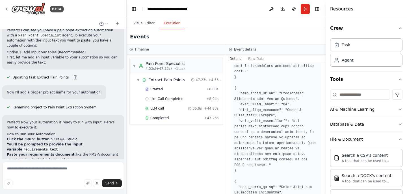
scroll to position [1918, 0]
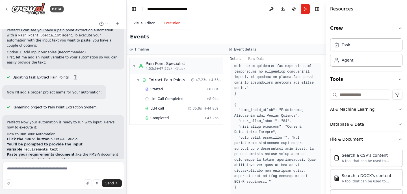
click at [146, 22] on button "Visual Editor" at bounding box center [144, 24] width 30 height 12
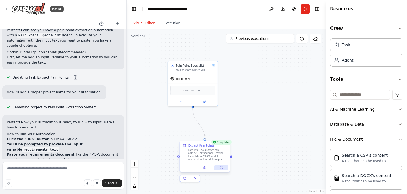
click at [222, 169] on icon at bounding box center [221, 168] width 3 height 3
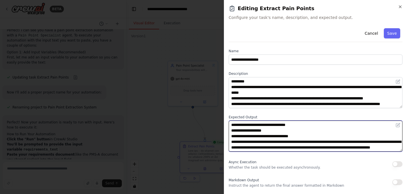
drag, startPoint x: 313, startPoint y: 138, endPoint x: 225, endPoint y: 136, distance: 87.9
click at [225, 136] on div "**********" at bounding box center [315, 97] width 183 height 194
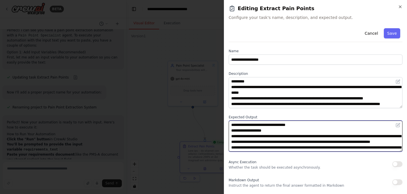
click at [254, 136] on textarea at bounding box center [316, 136] width 174 height 31
click at [240, 141] on textarea at bounding box center [316, 136] width 174 height 31
drag, startPoint x: 318, startPoint y: 148, endPoint x: 309, endPoint y: 142, distance: 11.0
click at [309, 142] on textarea at bounding box center [316, 136] width 174 height 31
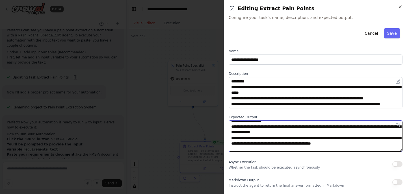
scroll to position [6, 0]
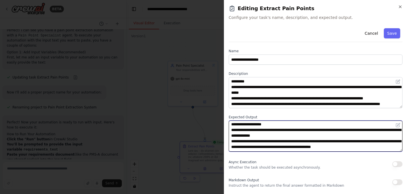
click at [312, 145] on textarea at bounding box center [316, 136] width 174 height 31
click at [287, 141] on textarea at bounding box center [316, 136] width 174 height 31
click at [288, 140] on textarea at bounding box center [316, 136] width 174 height 31
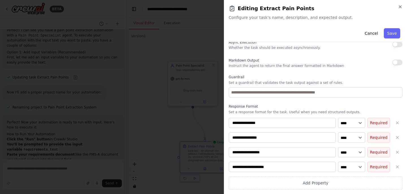
scroll to position [120, 0]
type textarea "**********"
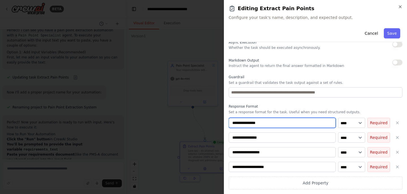
click at [272, 122] on input "**********" at bounding box center [282, 123] width 107 height 10
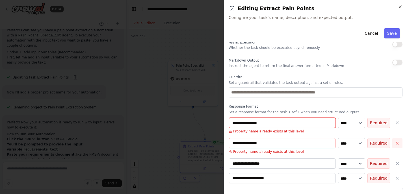
type input "**********"
click at [397, 144] on icon "button" at bounding box center [397, 143] width 5 height 5
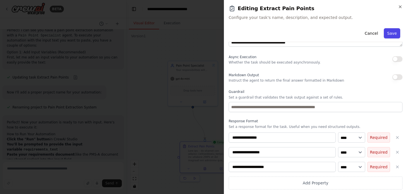
click at [394, 32] on button "Save" at bounding box center [392, 33] width 16 height 10
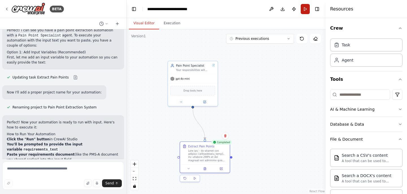
click at [306, 7] on button "Run" at bounding box center [305, 9] width 9 height 10
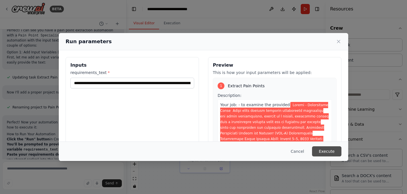
click at [330, 152] on button "Execute" at bounding box center [326, 151] width 29 height 10
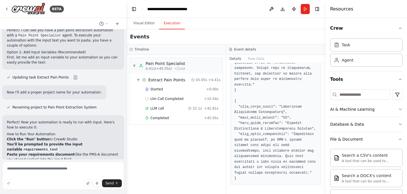
scroll to position [0, 0]
